Goal: Information Seeking & Learning: Check status

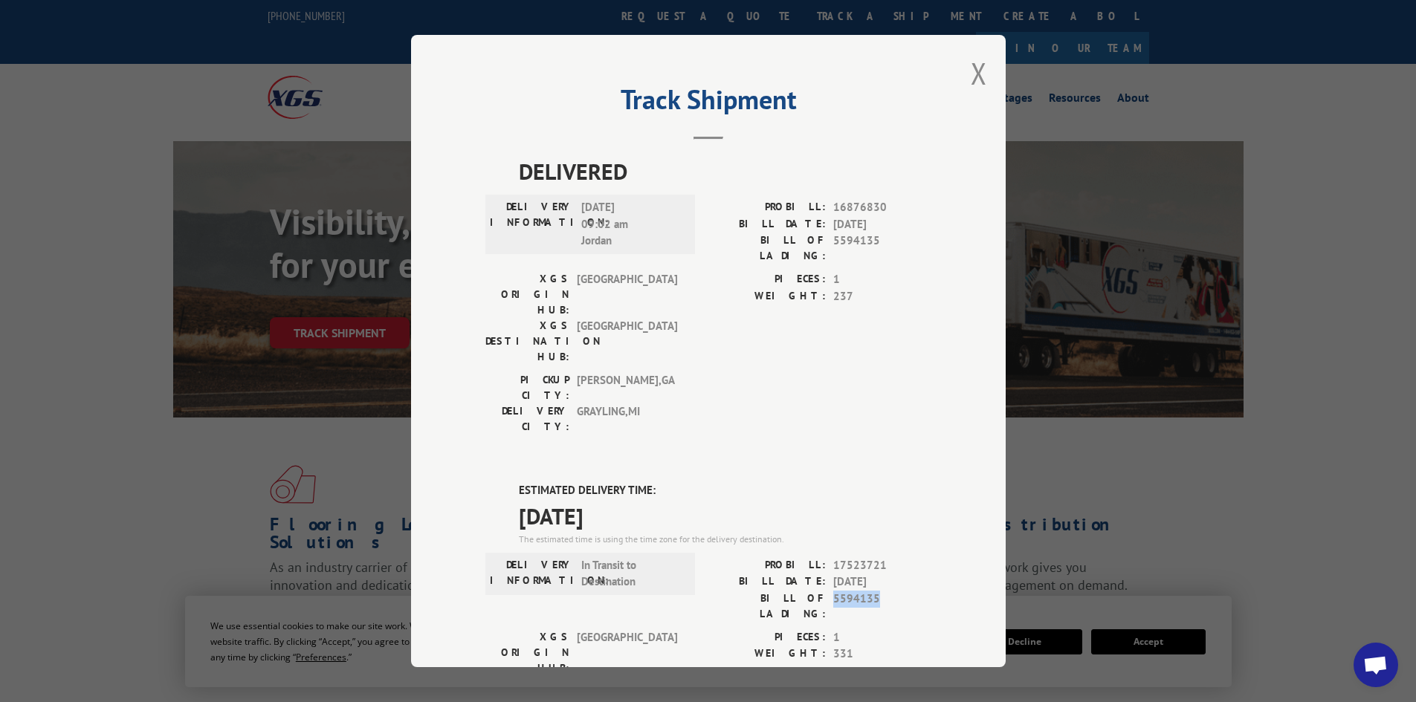
click at [964, 75] on div "Track Shipment DELIVERED DELIVERY INFORMATION: [DATE] 09:02 am Jordan PROBILL: …" at bounding box center [708, 351] width 595 height 633
click at [971, 69] on button "Close modal" at bounding box center [979, 73] width 16 height 39
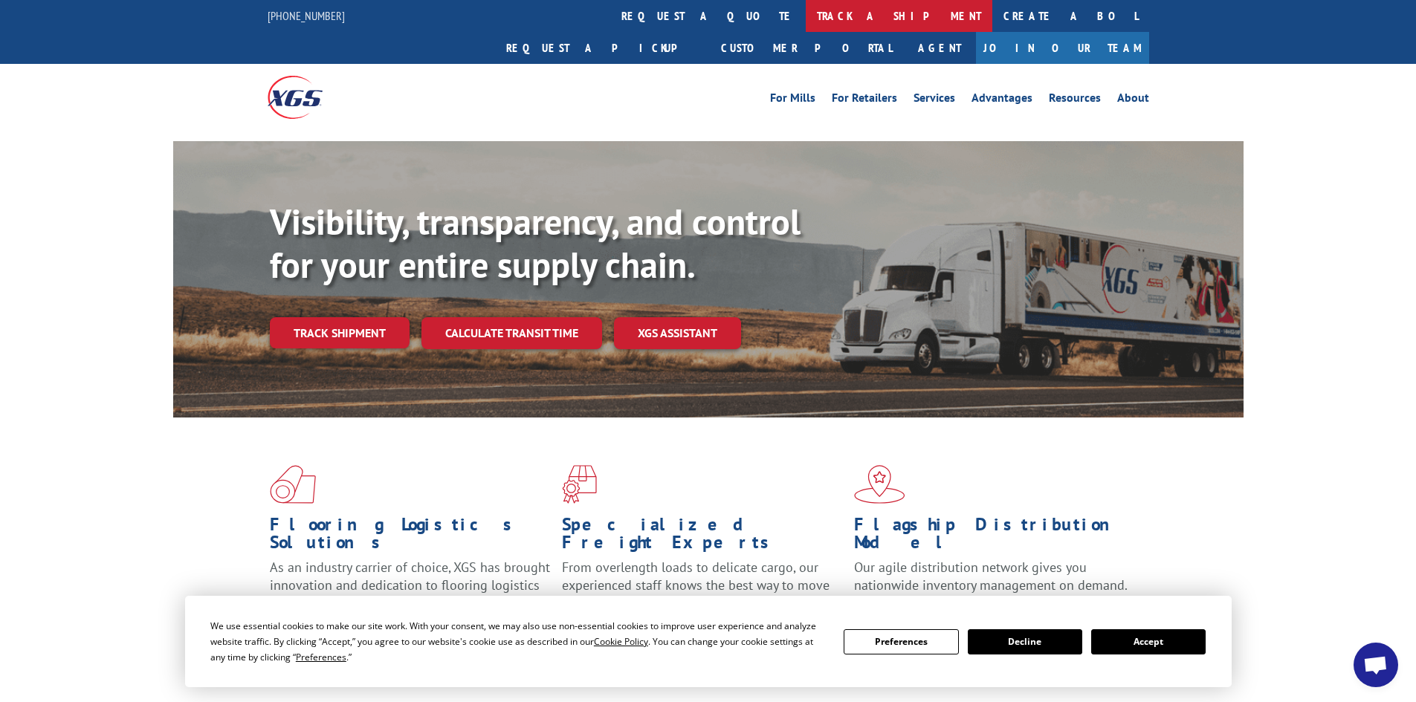
click at [806, 19] on link "track a shipment" at bounding box center [899, 16] width 187 height 32
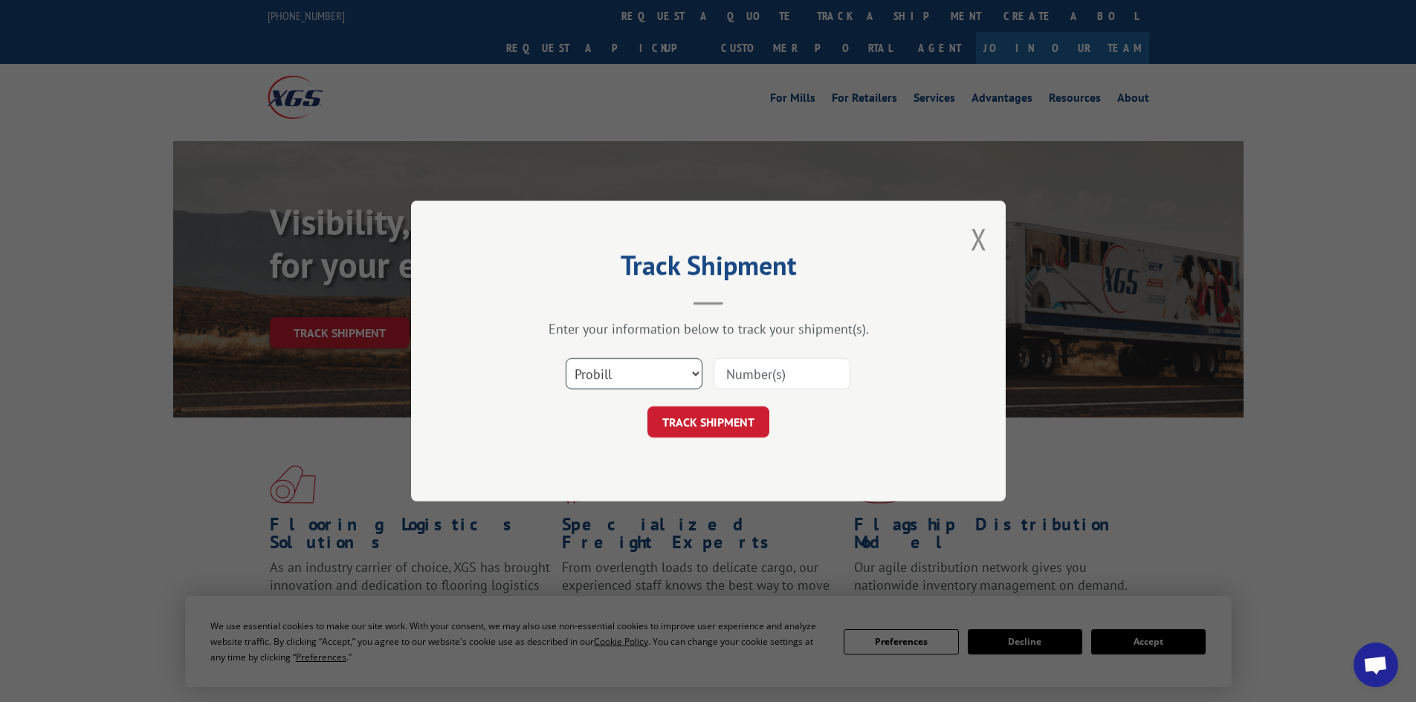
click at [650, 378] on select "Select category... Probill BOL PO" at bounding box center [634, 373] width 137 height 31
select select "bol"
click at [566, 358] on select "Select category... Probill BOL PO" at bounding box center [634, 373] width 137 height 31
click at [735, 373] on input at bounding box center [782, 373] width 137 height 31
paste input "7067660"
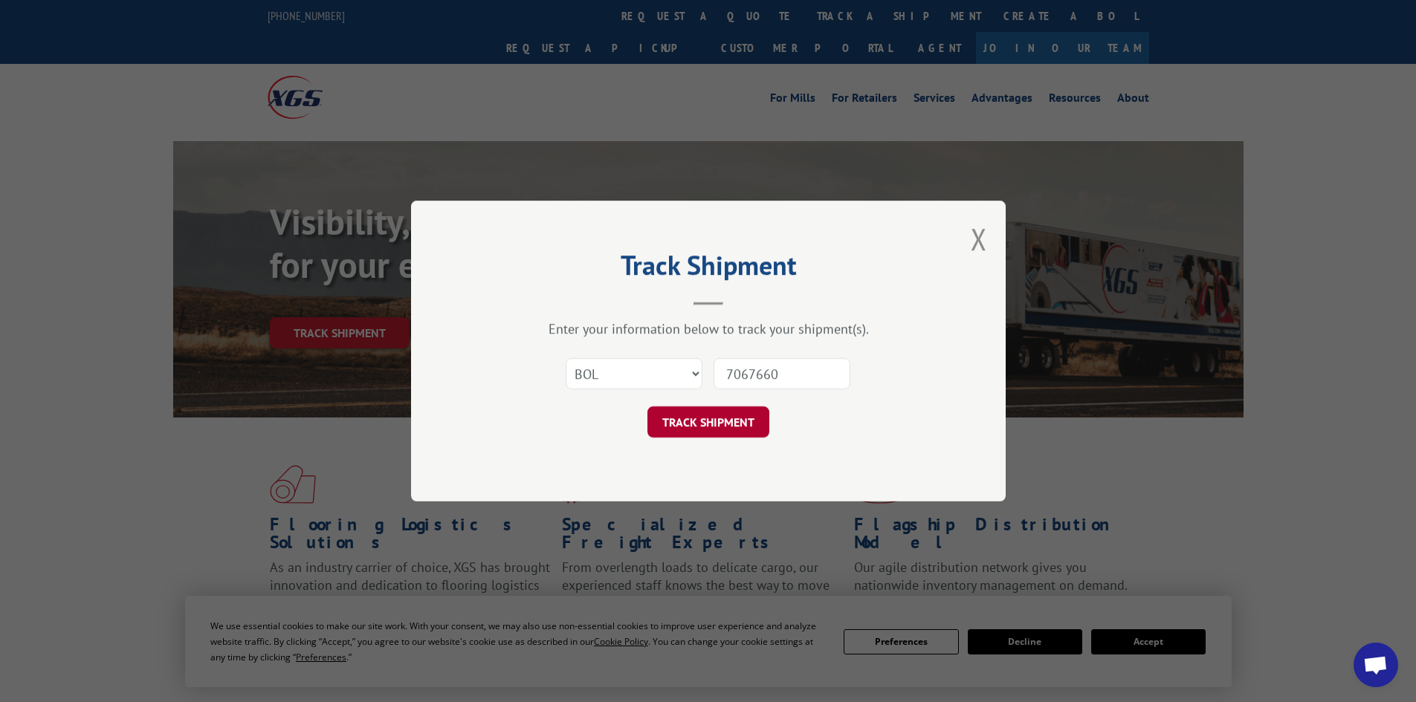
type input "7067660"
click at [705, 410] on button "TRACK SHIPMENT" at bounding box center [708, 422] width 122 height 31
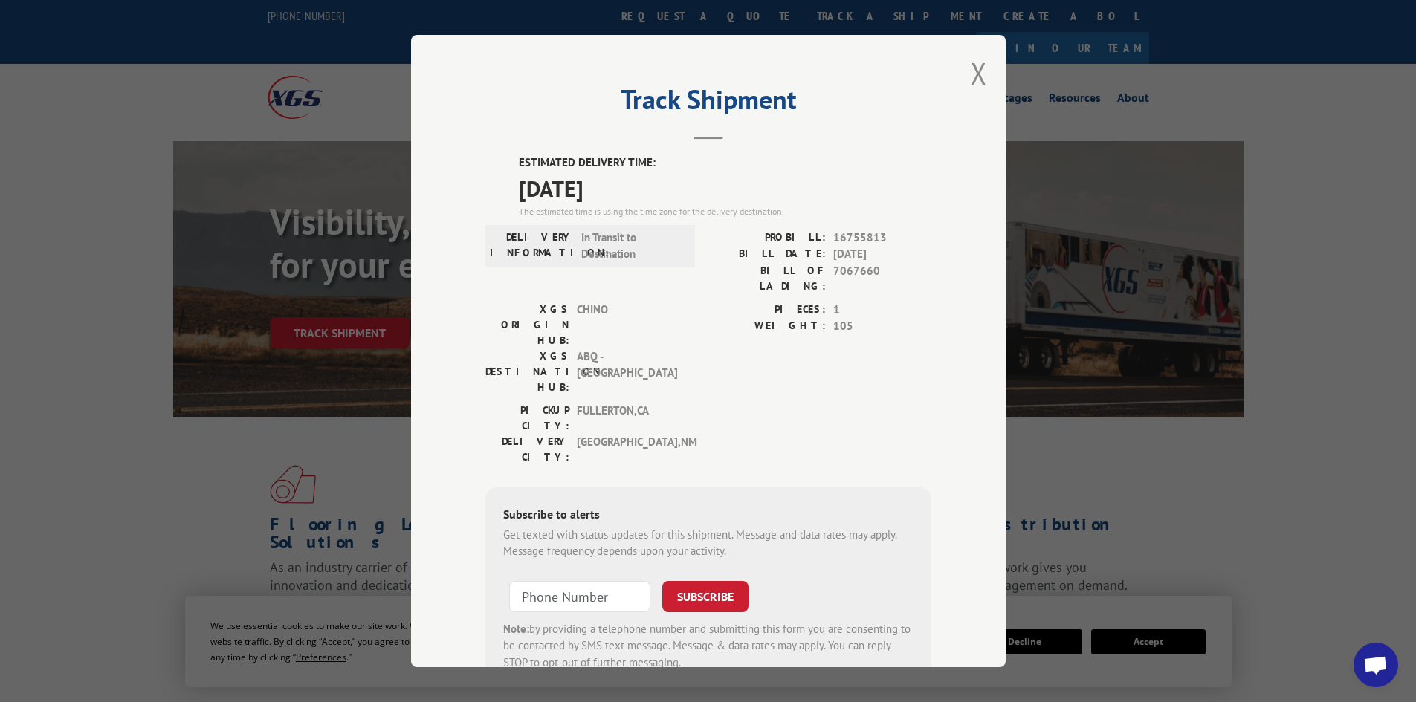
drag, startPoint x: 643, startPoint y: 193, endPoint x: 511, endPoint y: 158, distance: 136.3
click at [511, 158] on div "ESTIMATED DELIVERY TIME: [DATE] The estimated time is using the time zone for t…" at bounding box center [708, 422] width 446 height 534
copy div "ESTIMATED DELIVERY TIME: [DATE]"
drag, startPoint x: 873, startPoint y: 271, endPoint x: 827, endPoint y: 274, distance: 46.2
click at [833, 274] on span "7067660" at bounding box center [882, 278] width 98 height 31
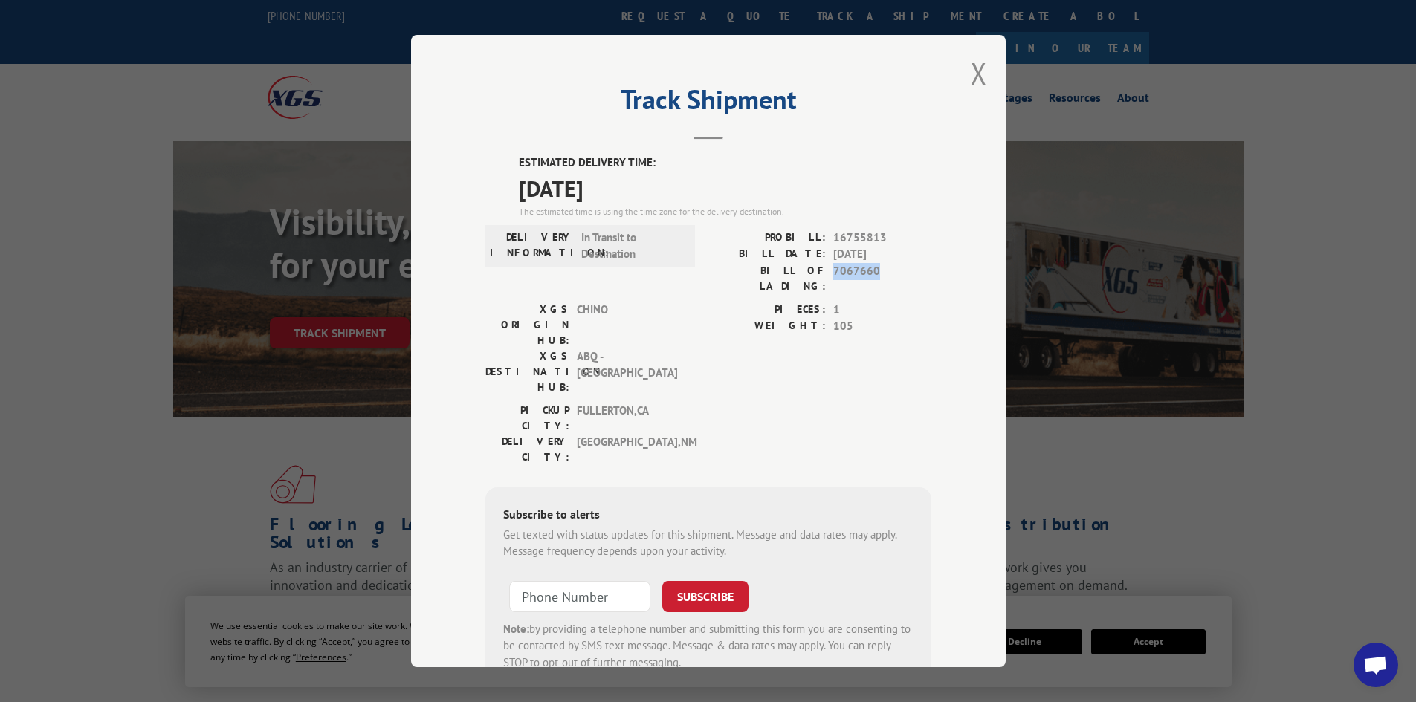
copy span "7067660"
